Goal: Task Accomplishment & Management: Manage account settings

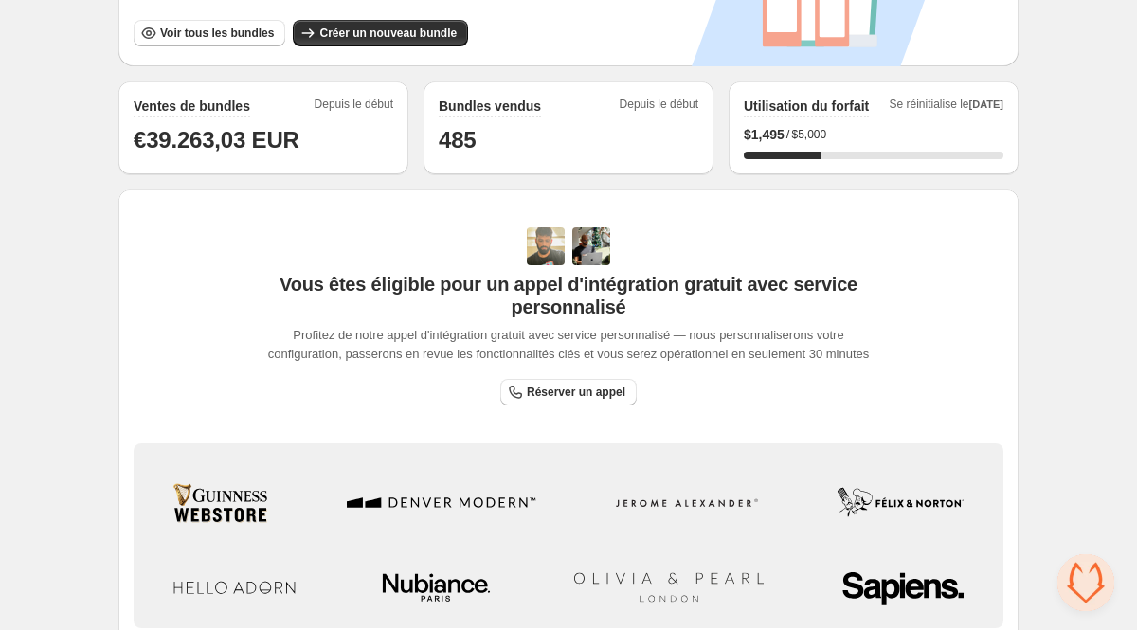
scroll to position [408, 0]
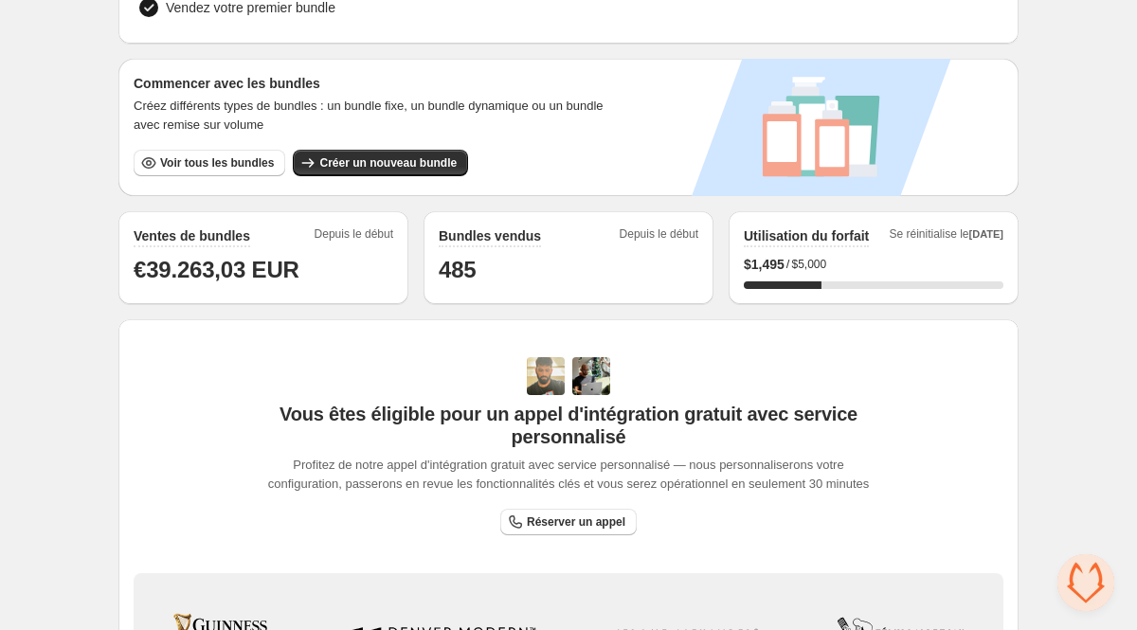
scroll to position [288, 0]
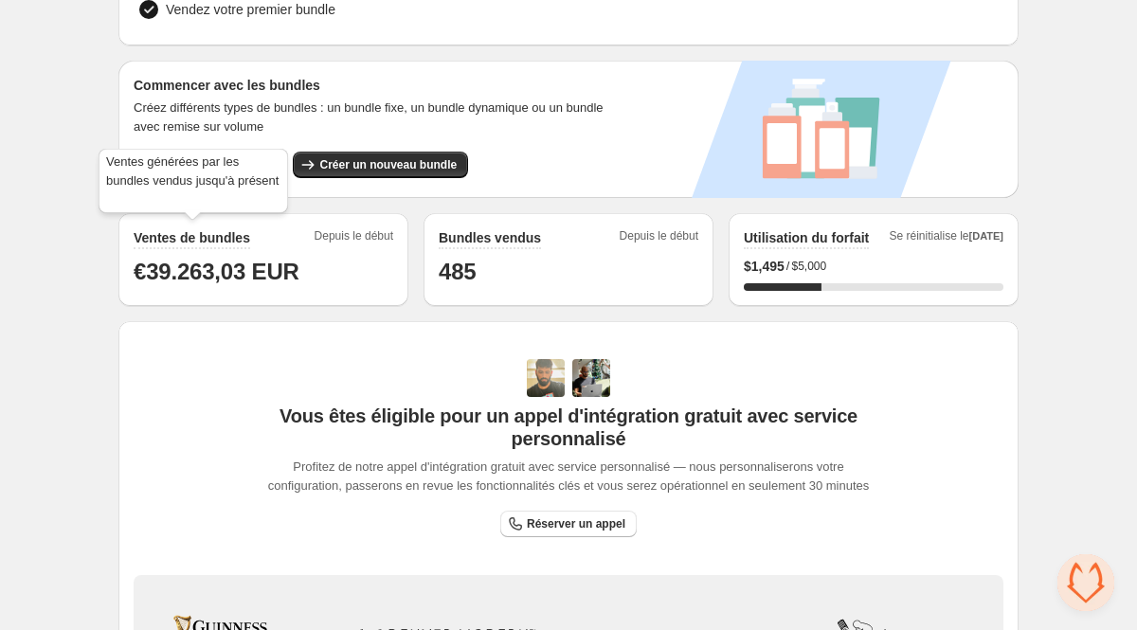
click at [187, 238] on h2 "Ventes de bundles" at bounding box center [192, 237] width 117 height 19
click at [215, 239] on h2 "Ventes de bundles" at bounding box center [192, 237] width 117 height 19
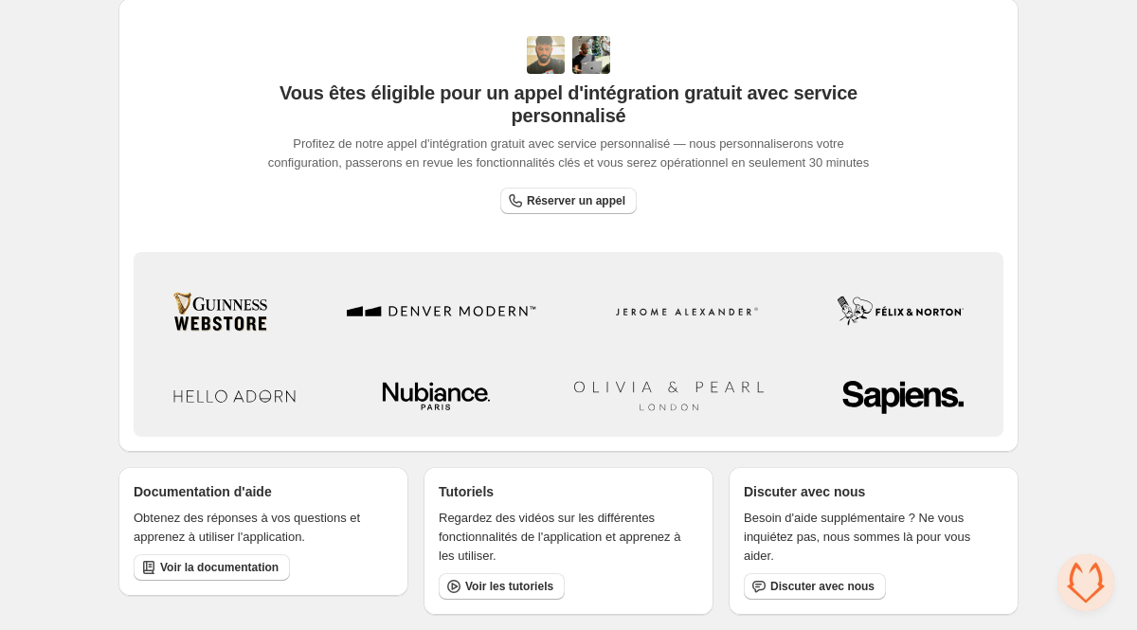
scroll to position [617, 0]
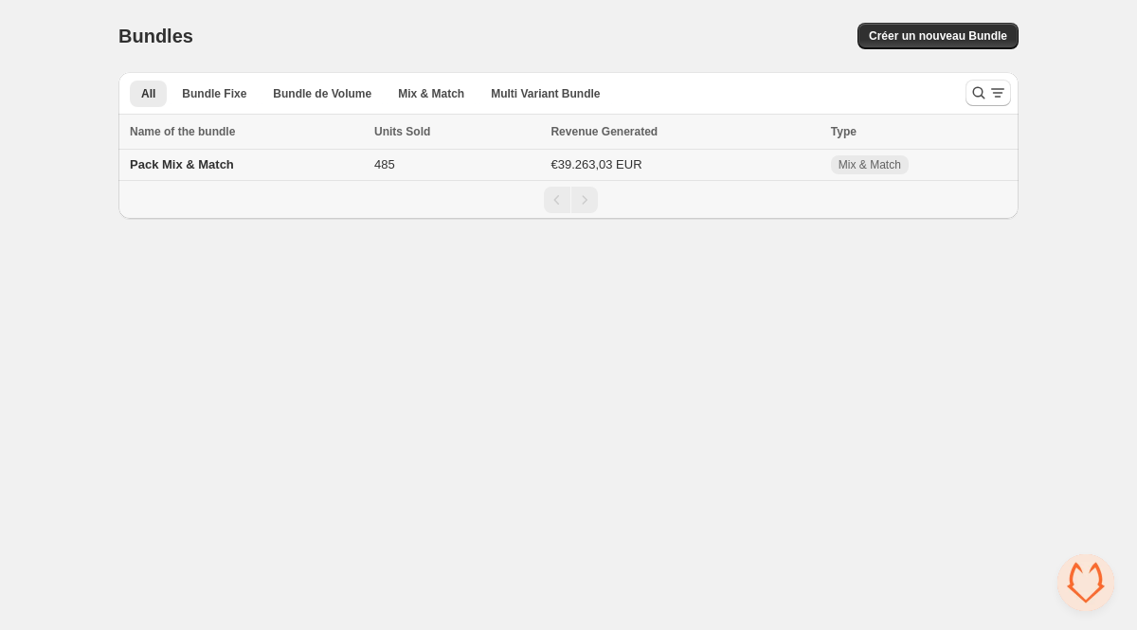
click at [184, 174] on td "Pack Mix & Match" at bounding box center [243, 165] width 250 height 31
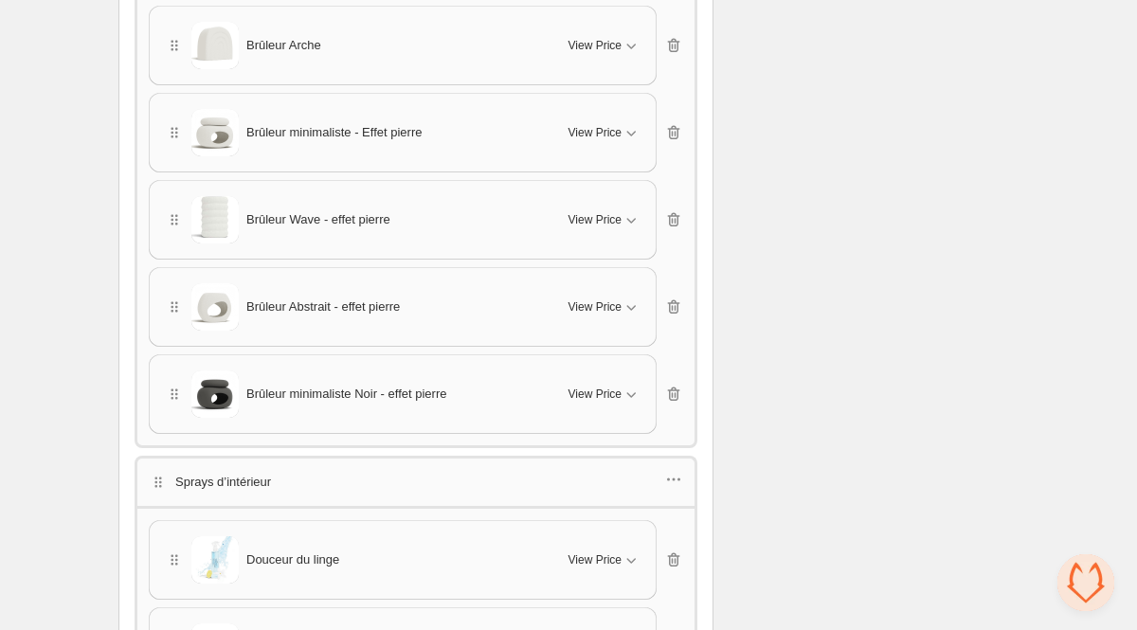
scroll to position [2794, 0]
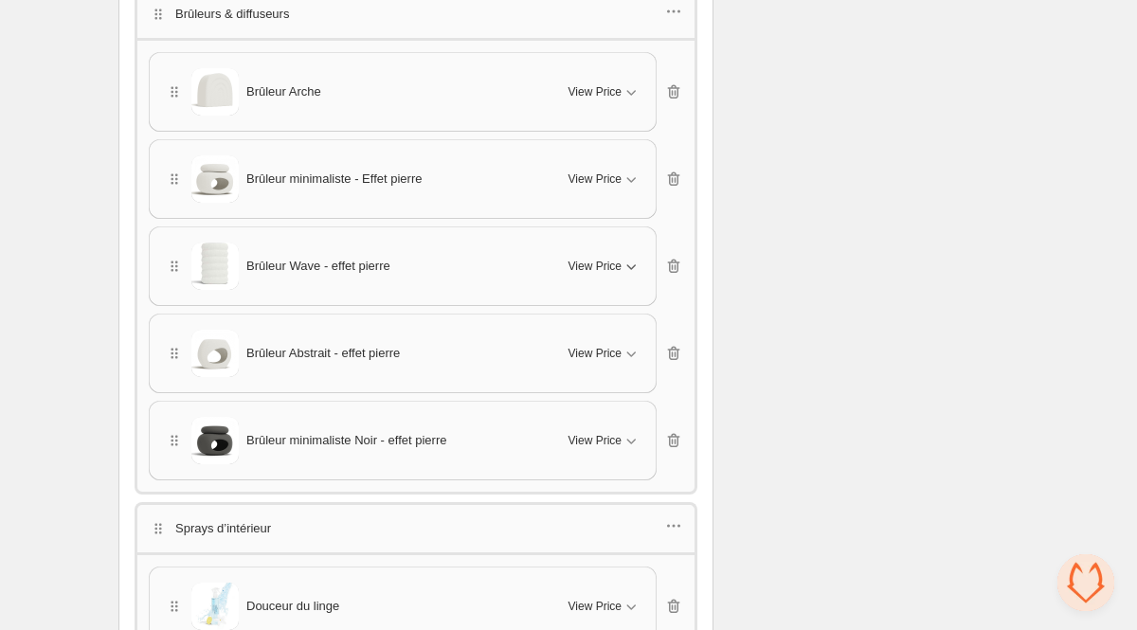
click at [627, 260] on icon "button" at bounding box center [631, 266] width 19 height 19
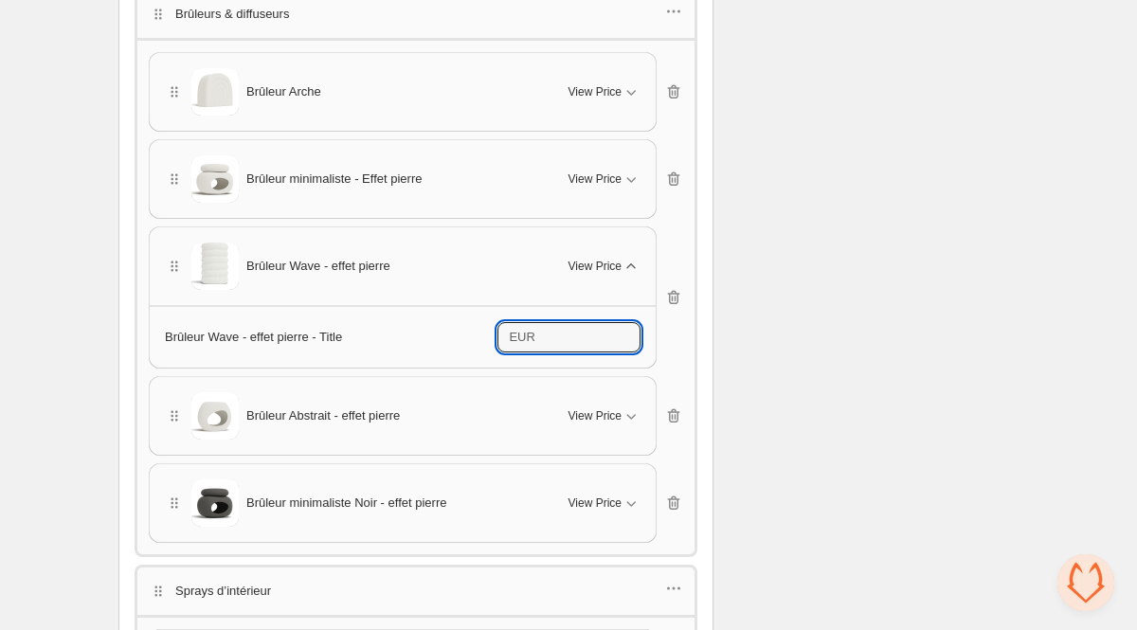
click at [582, 322] on input "*****" at bounding box center [590, 337] width 99 height 30
click at [576, 333] on input "*****" at bounding box center [590, 337] width 99 height 30
click at [265, 333] on span "Brûleur Wave - effet pierre - Title" at bounding box center [253, 337] width 177 height 14
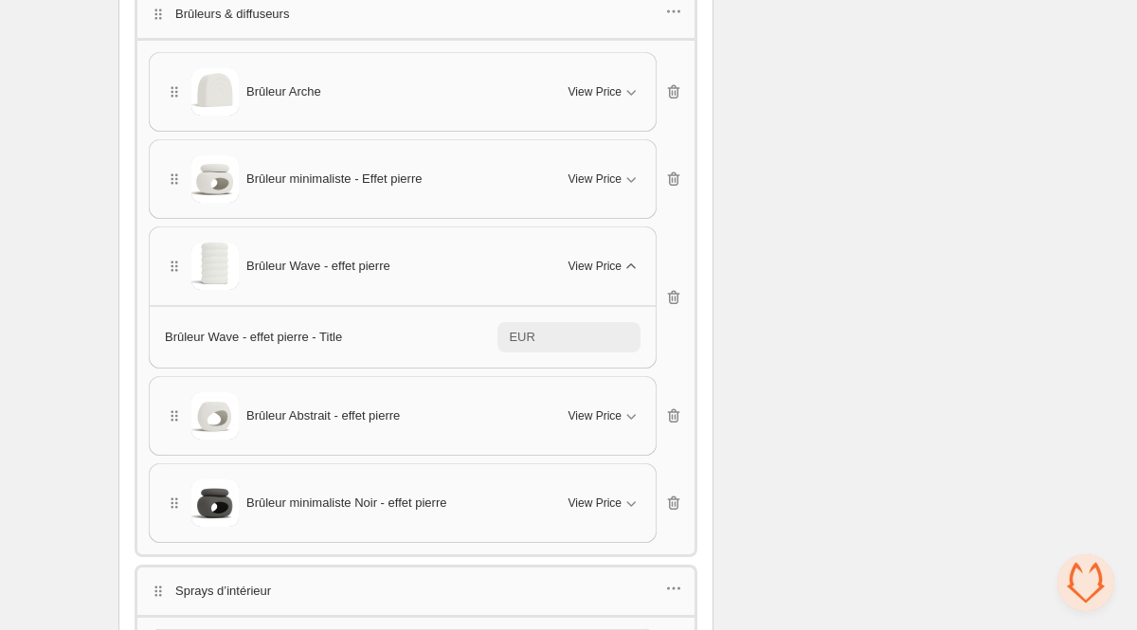
click at [265, 333] on span "Brûleur Wave - effet pierre - Title" at bounding box center [253, 337] width 177 height 14
click at [671, 291] on icon "button" at bounding box center [674, 298] width 12 height 14
type input "****"
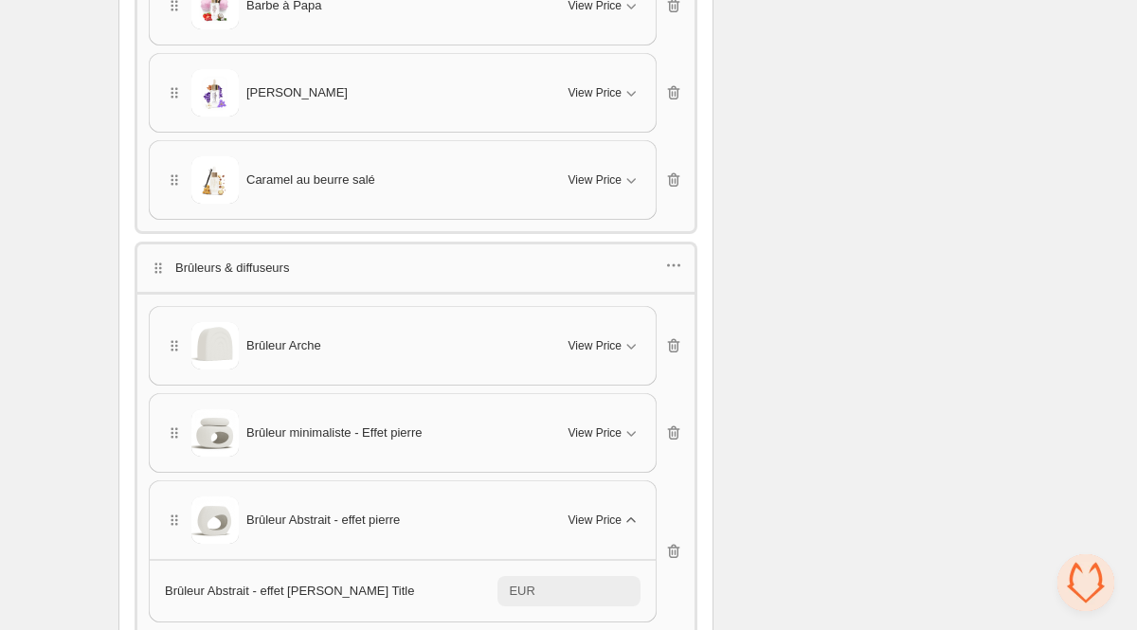
scroll to position [2554, 0]
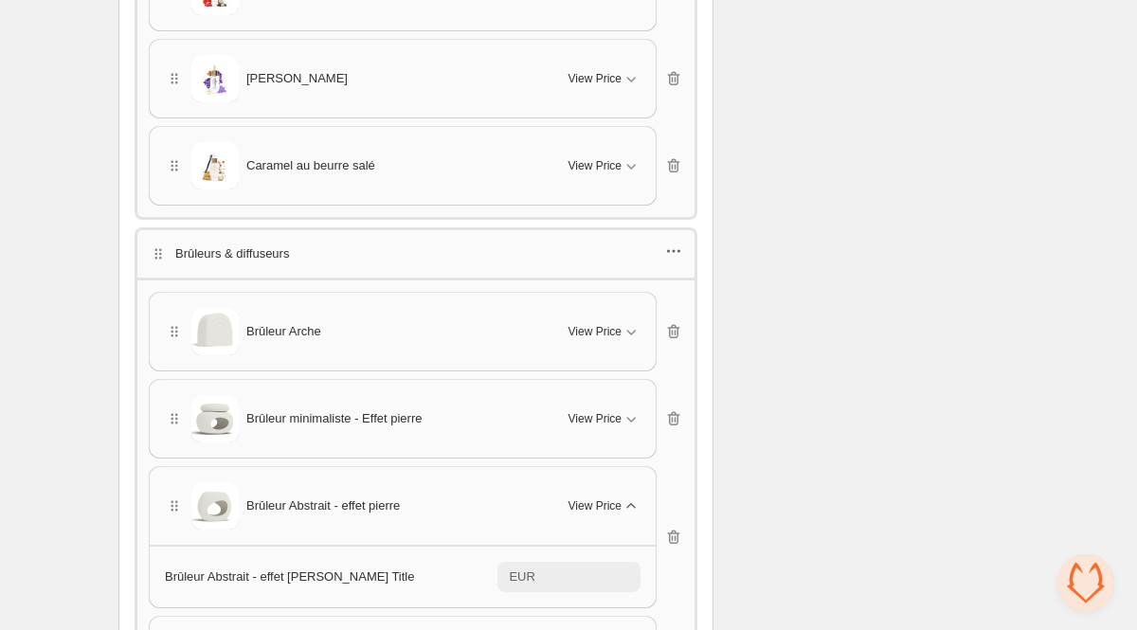
click at [671, 244] on icon "button" at bounding box center [673, 251] width 19 height 19
click at [682, 311] on span "Edit products" at bounding box center [684, 312] width 102 height 19
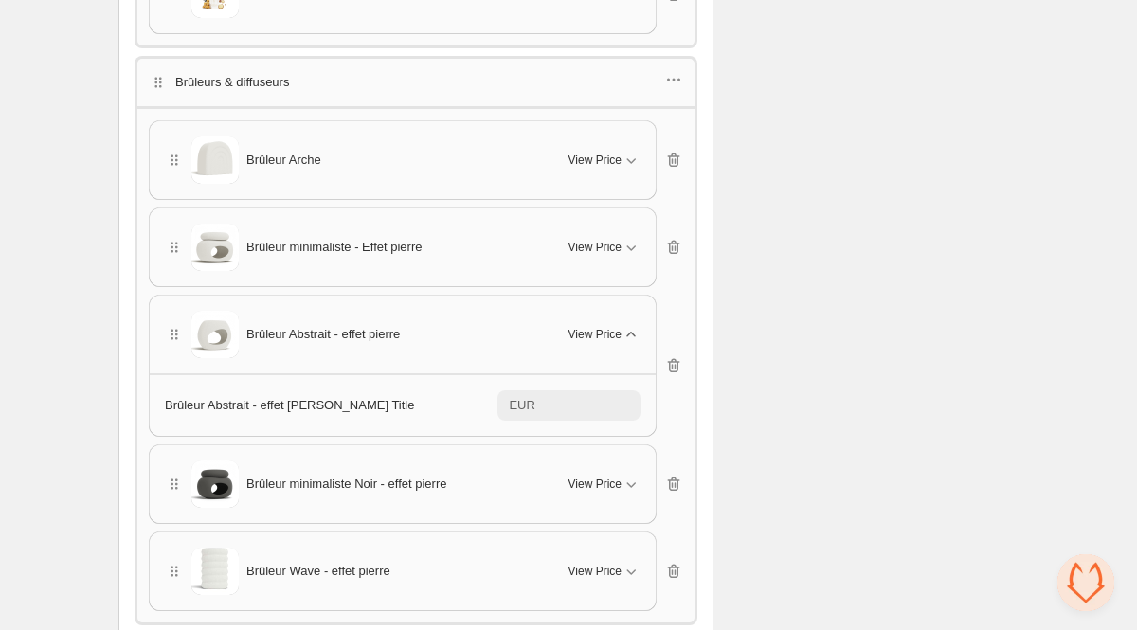
scroll to position [2741, 0]
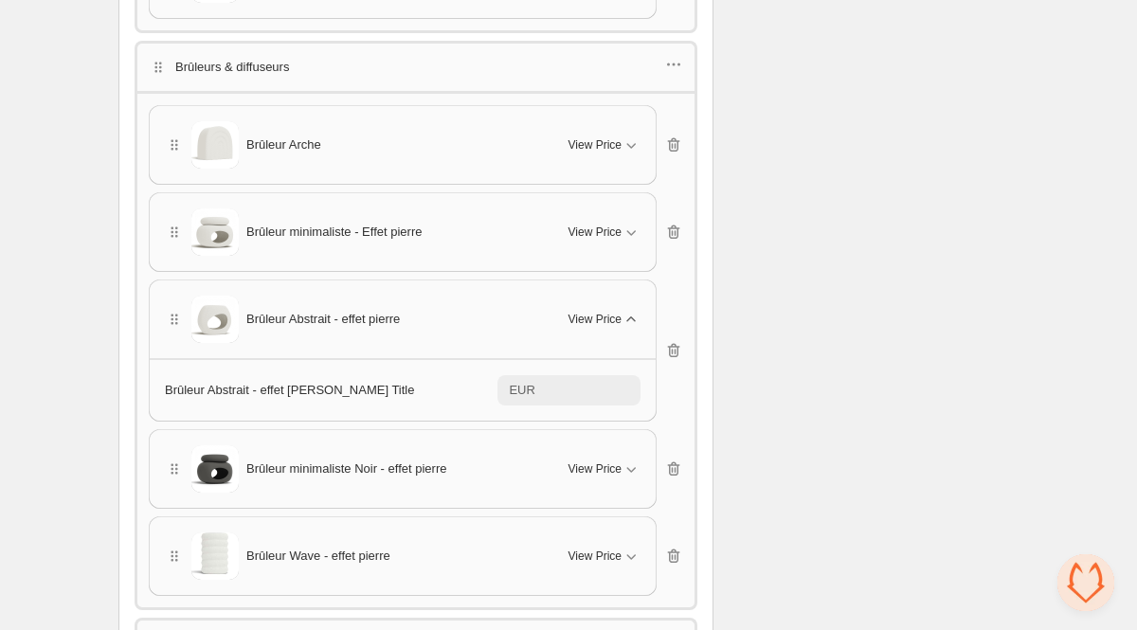
click at [619, 312] on span "View Price" at bounding box center [594, 319] width 53 height 15
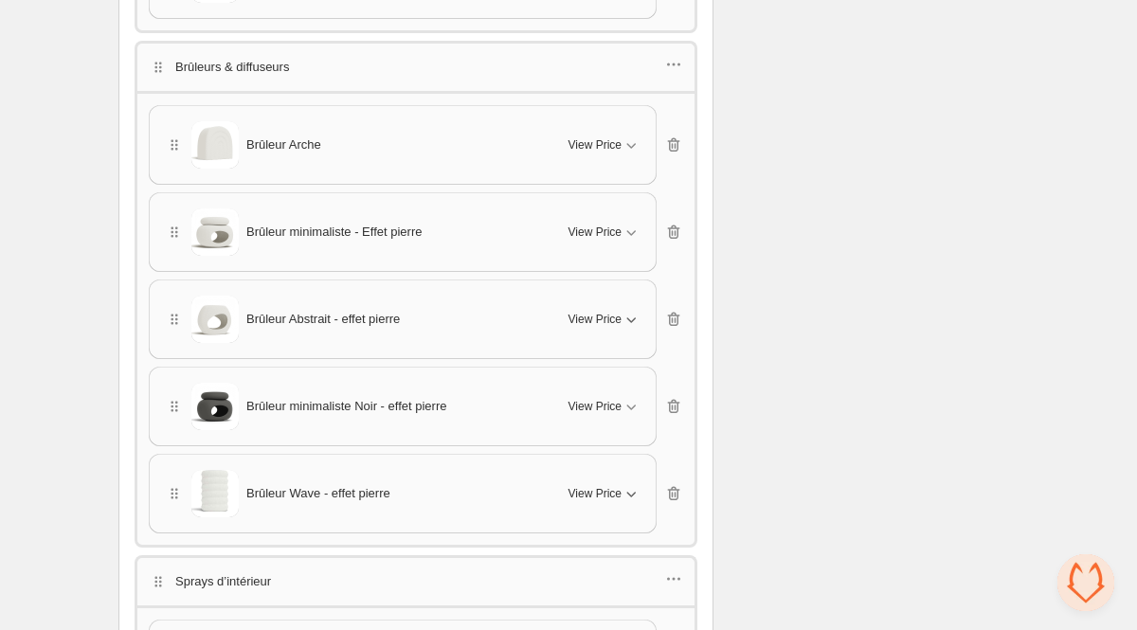
click at [624, 484] on icon "button" at bounding box center [631, 493] width 19 height 19
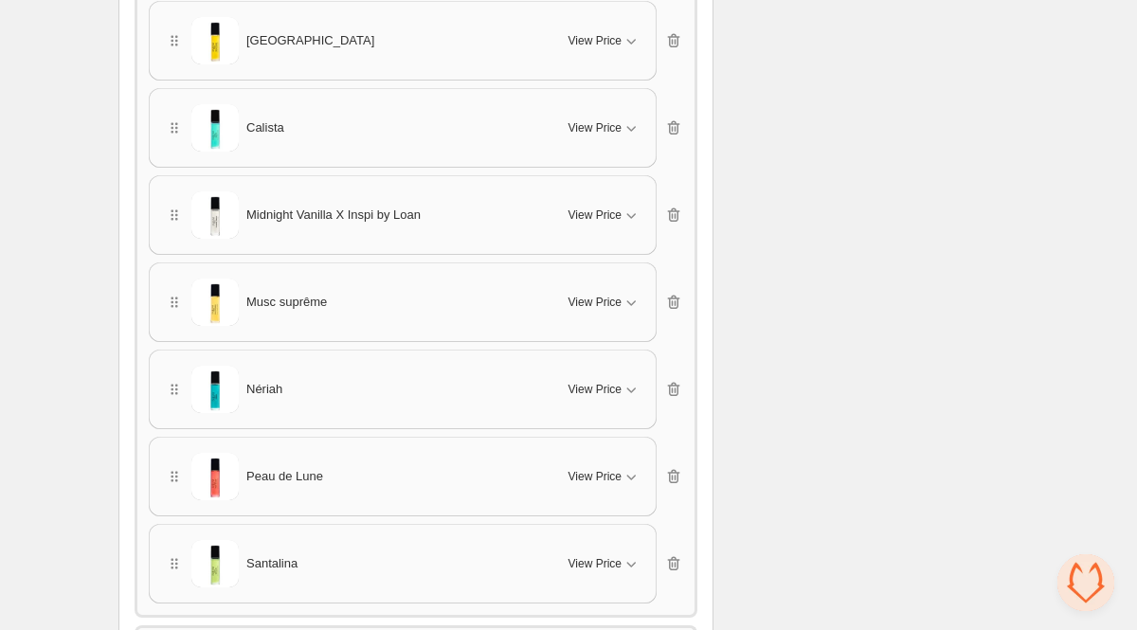
scroll to position [6125, 0]
click at [604, 554] on span "View Price" at bounding box center [594, 561] width 53 height 15
click at [611, 467] on span "View Price" at bounding box center [594, 474] width 53 height 15
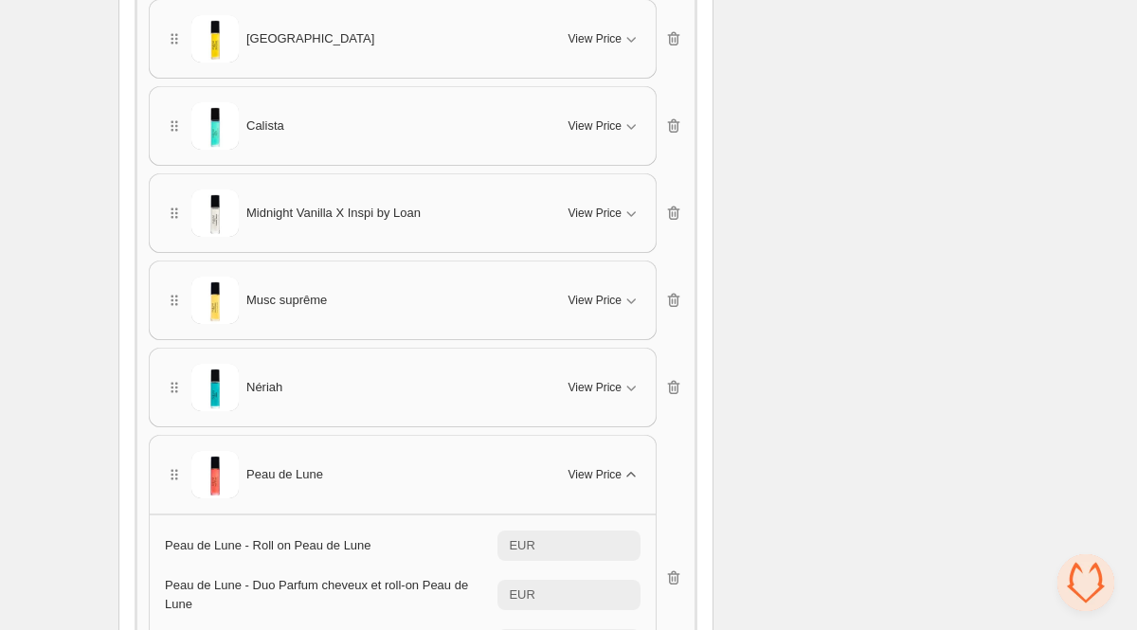
click at [611, 467] on span "View Price" at bounding box center [594, 474] width 53 height 15
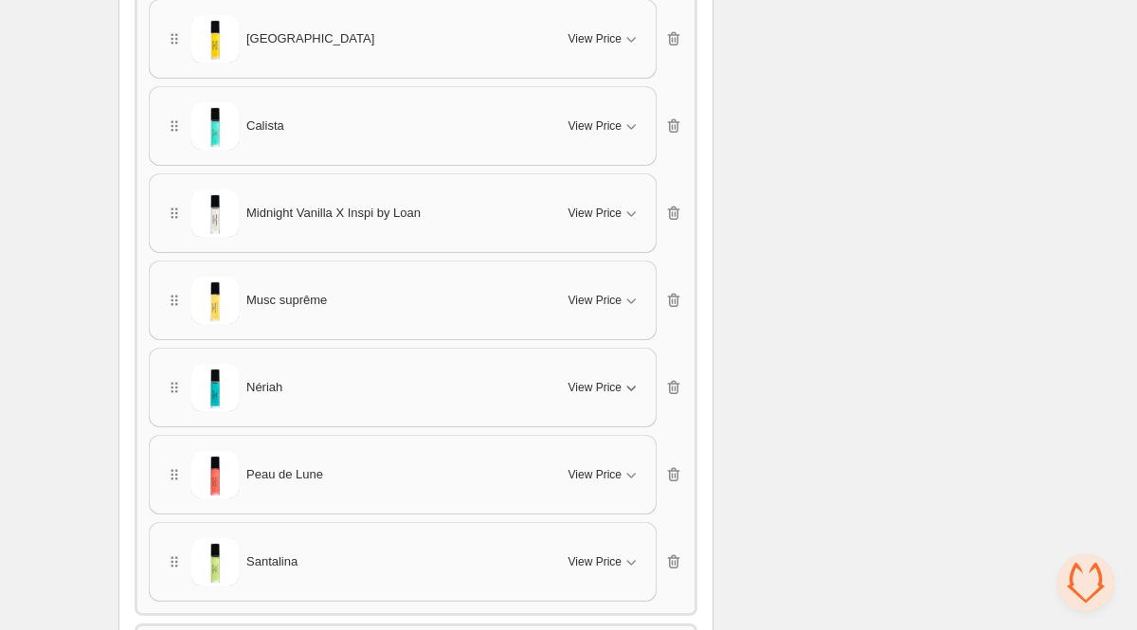
click at [600, 380] on span "View Price" at bounding box center [594, 387] width 53 height 15
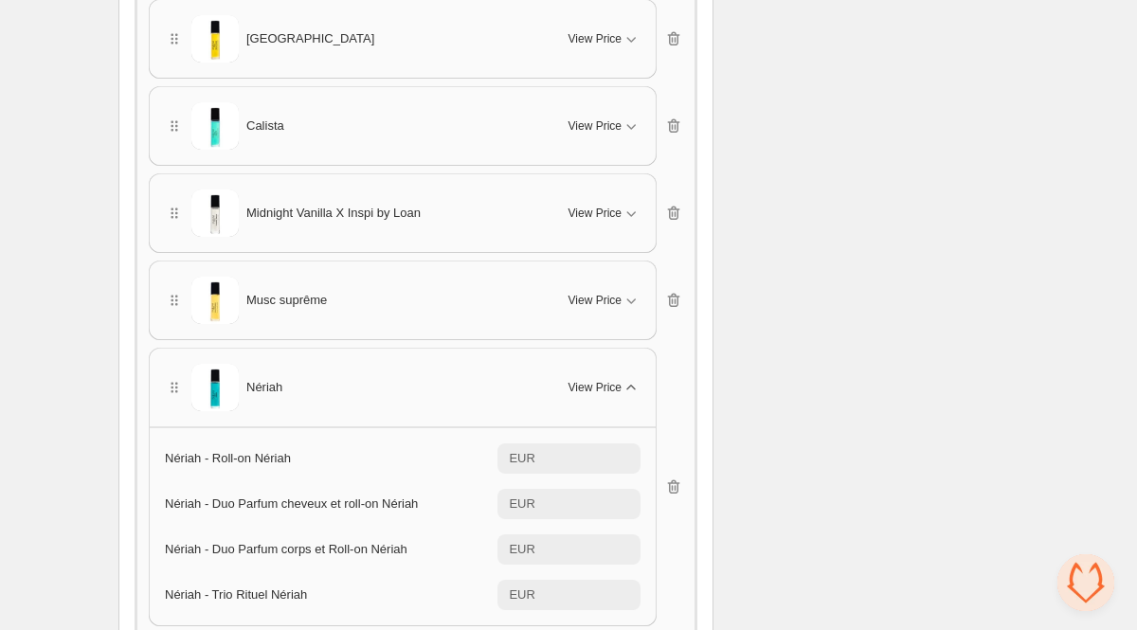
click at [600, 380] on span "View Price" at bounding box center [594, 387] width 53 height 15
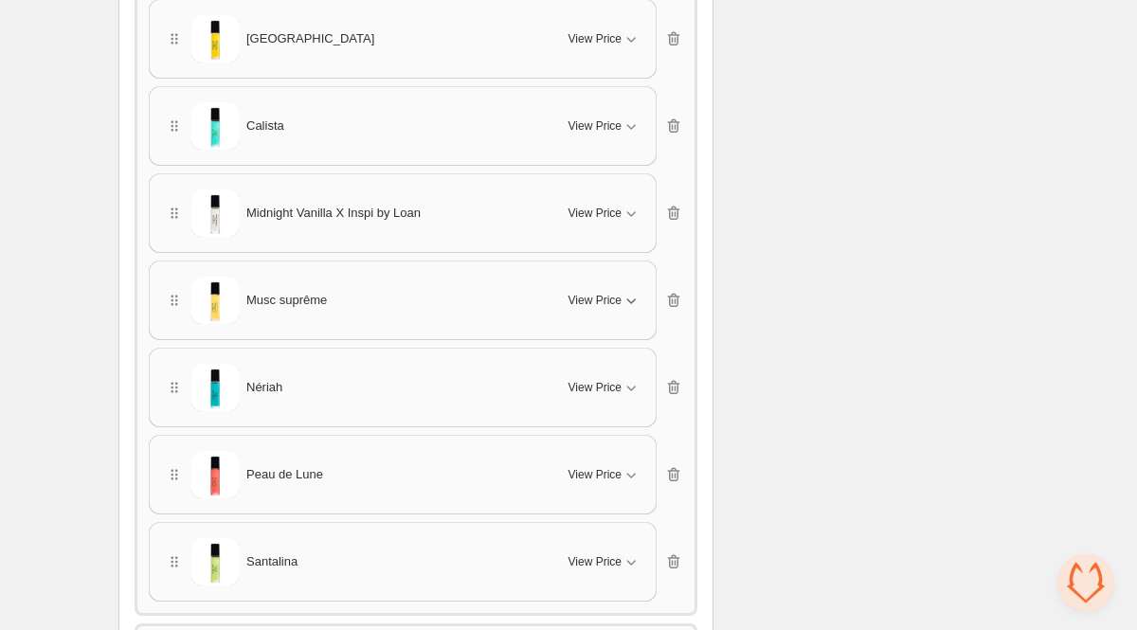
click at [597, 293] on span "View Price" at bounding box center [594, 300] width 53 height 15
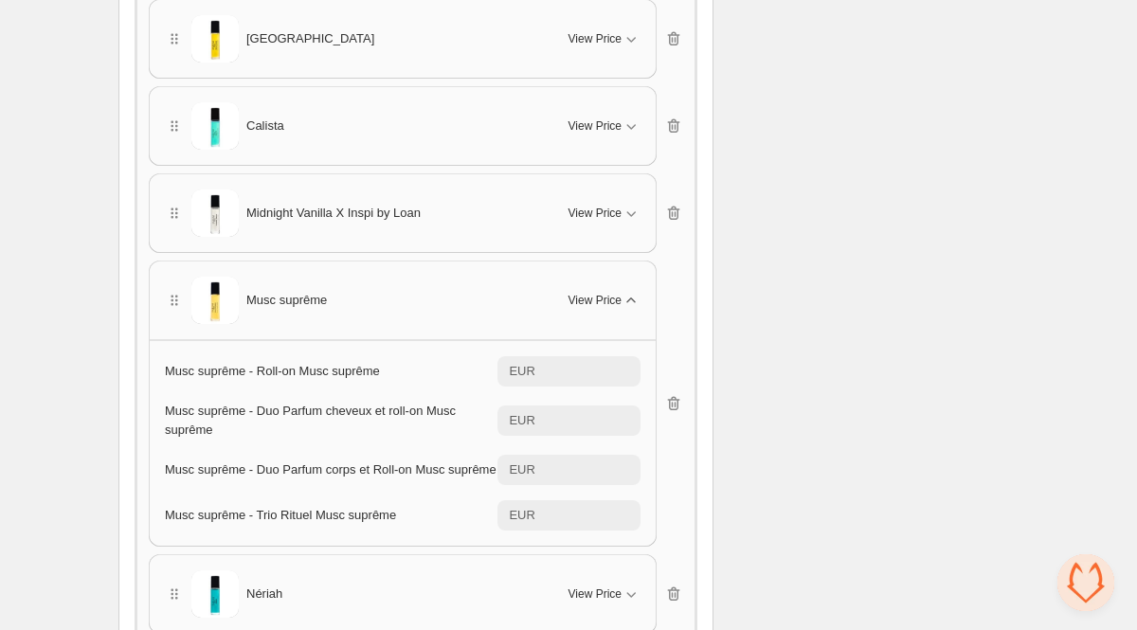
click at [597, 293] on span "View Price" at bounding box center [594, 300] width 53 height 15
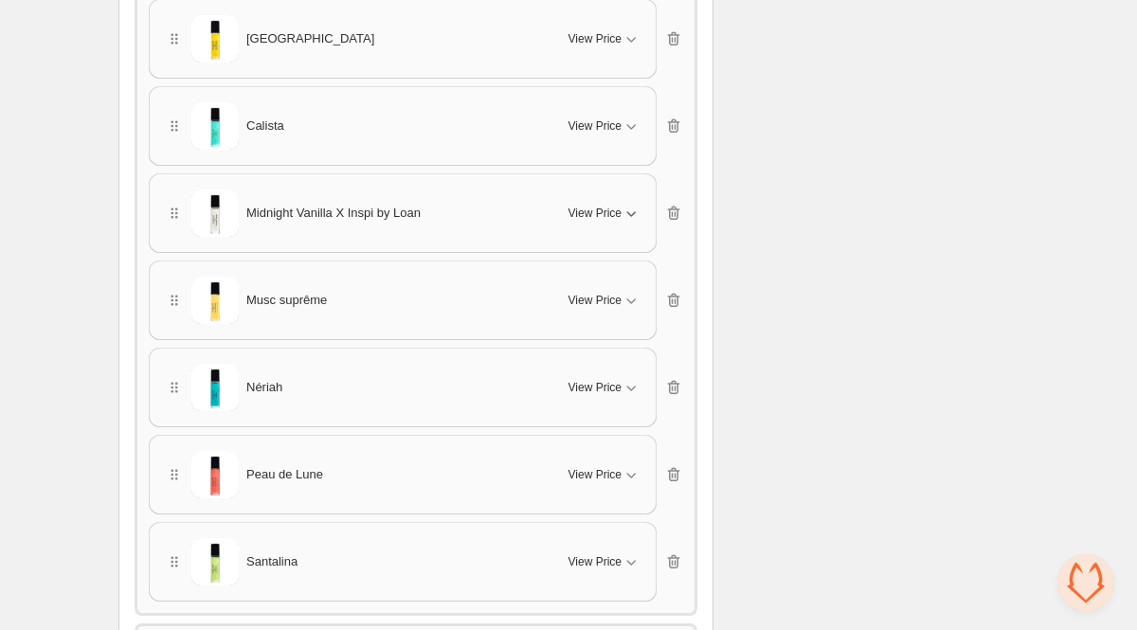
click at [593, 206] on span "View Price" at bounding box center [594, 213] width 53 height 15
